Goal: Navigation & Orientation: Find specific page/section

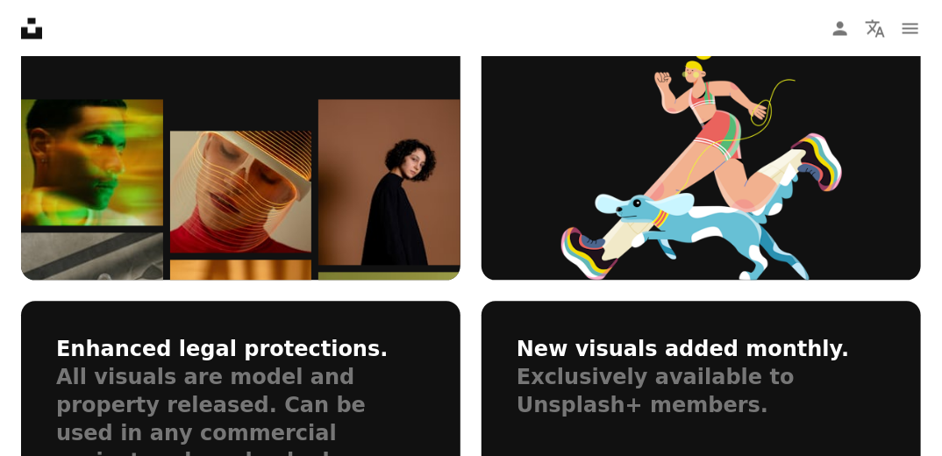
scroll to position [200, 0]
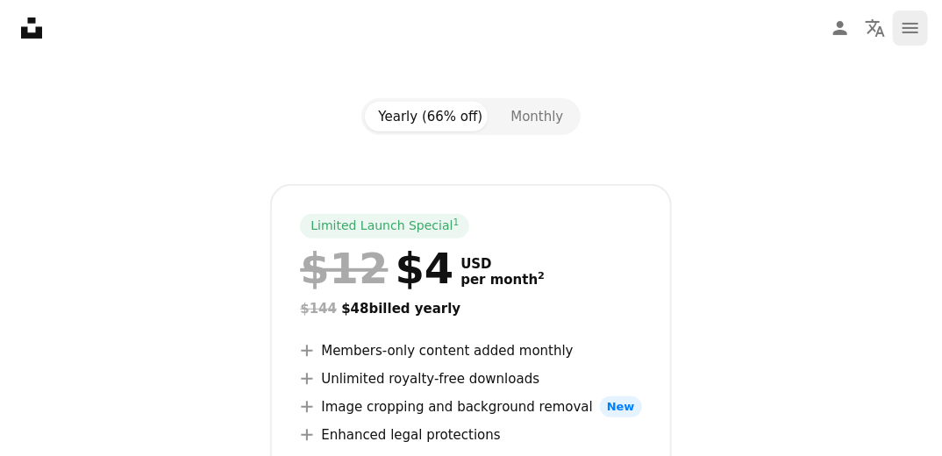
click at [897, 25] on button "navigation menu" at bounding box center [910, 28] width 35 height 35
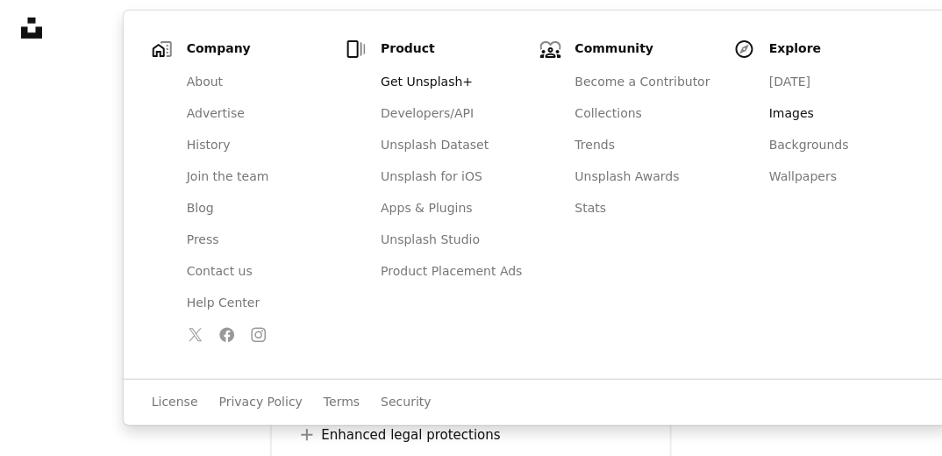
click at [758, 119] on link "Images" at bounding box center [839, 114] width 162 height 32
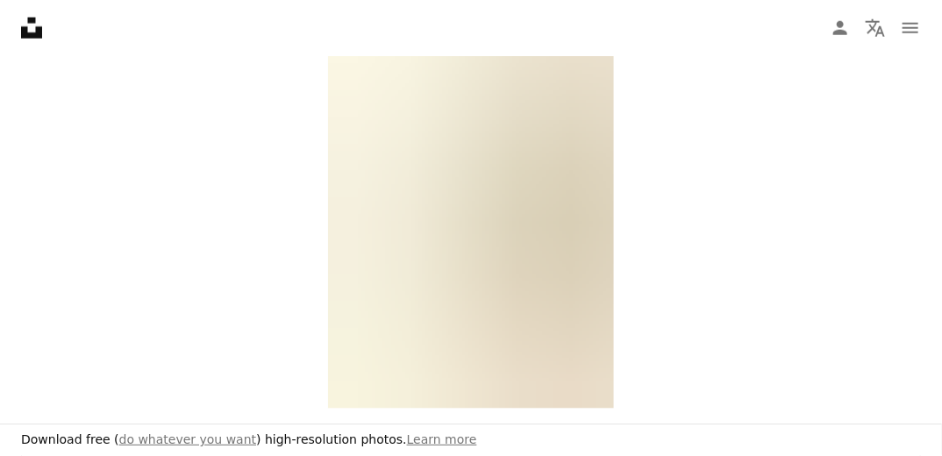
scroll to position [2024, 0]
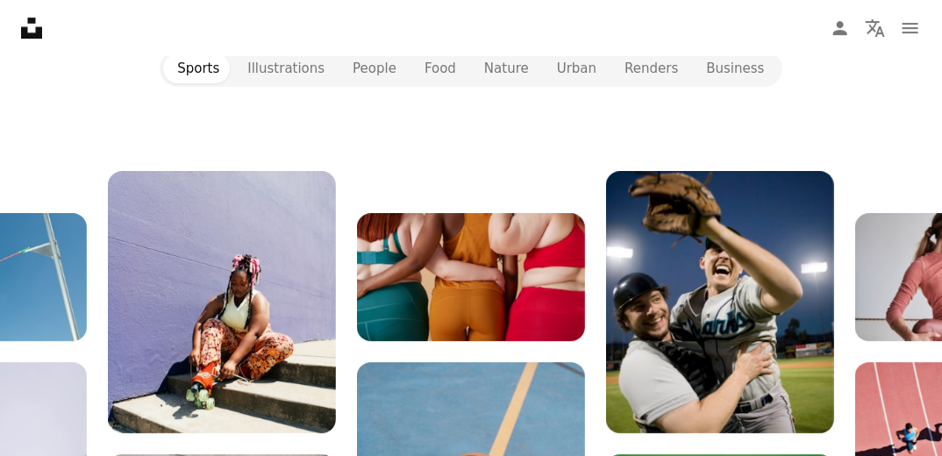
scroll to position [200, 0]
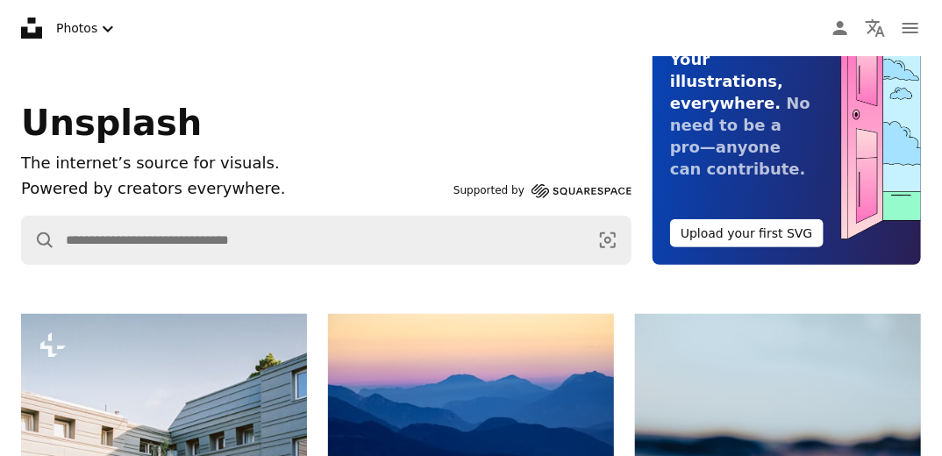
scroll to position [152, 0]
